Goal: Task Accomplishment & Management: Complete application form

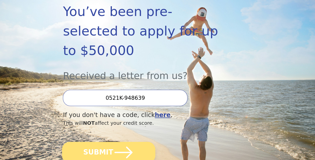
scroll to position [100, 0]
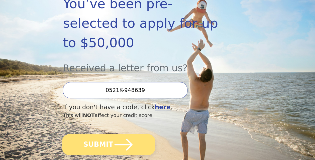
click at [114, 134] on icon "submit" at bounding box center [123, 144] width 21 height 21
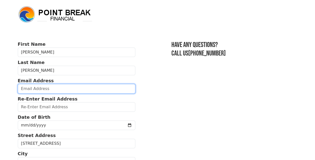
click at [55, 88] on input "email" at bounding box center [77, 89] width 118 height 10
type input "boyer912@msn.com"
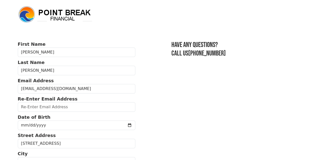
type input "boyer912@msn.com"
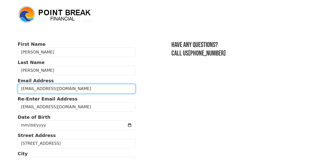
type input "(913) 530-1882"
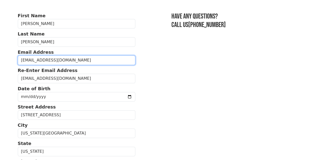
scroll to position [21, 0]
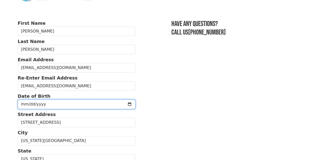
click at [23, 103] on input "date" at bounding box center [77, 105] width 118 height 10
type input "1974-01-05"
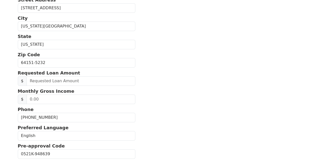
scroll to position [146, 0]
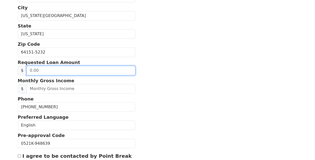
click at [48, 68] on input "text" at bounding box center [81, 71] width 109 height 10
type input "35,000.00"
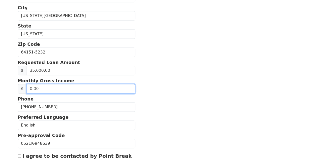
click at [43, 88] on input "text" at bounding box center [81, 89] width 109 height 10
type input "10,299.00"
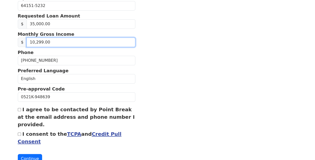
scroll to position [196, 0]
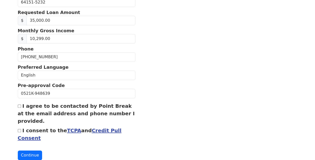
drag, startPoint x: 20, startPoint y: 104, endPoint x: 19, endPoint y: 109, distance: 5.0
click at [20, 105] on input "I agree to be contacted by Point Break at the email address and phone number I …" at bounding box center [19, 106] width 3 height 3
checkbox input "true"
click at [20, 127] on div "I consent to the TCPA and Credit Pull Consent" at bounding box center [77, 134] width 118 height 15
click at [19, 129] on input "I consent to the TCPA and Credit Pull Consent" at bounding box center [19, 130] width 3 height 3
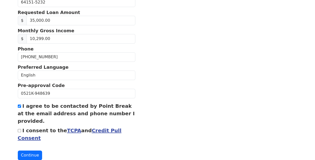
checkbox input "true"
click at [33, 153] on button "Continue" at bounding box center [30, 156] width 25 height 10
